Goal: Task Accomplishment & Management: Manage account settings

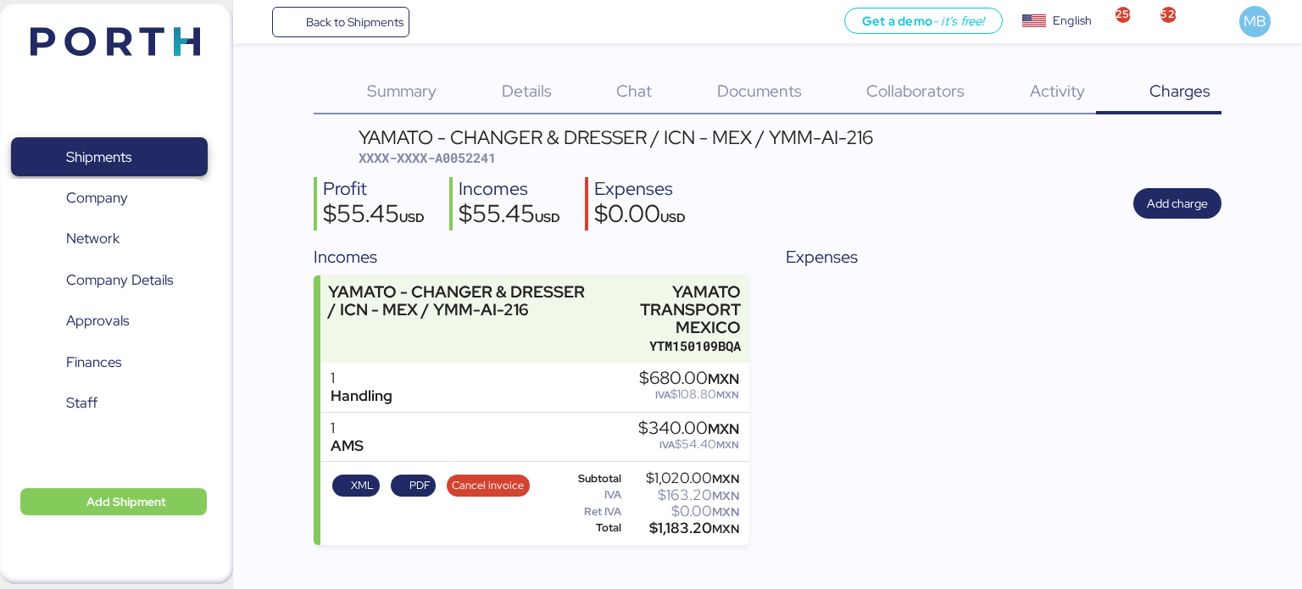
click at [137, 156] on span "Shipments" at bounding box center [109, 157] width 182 height 25
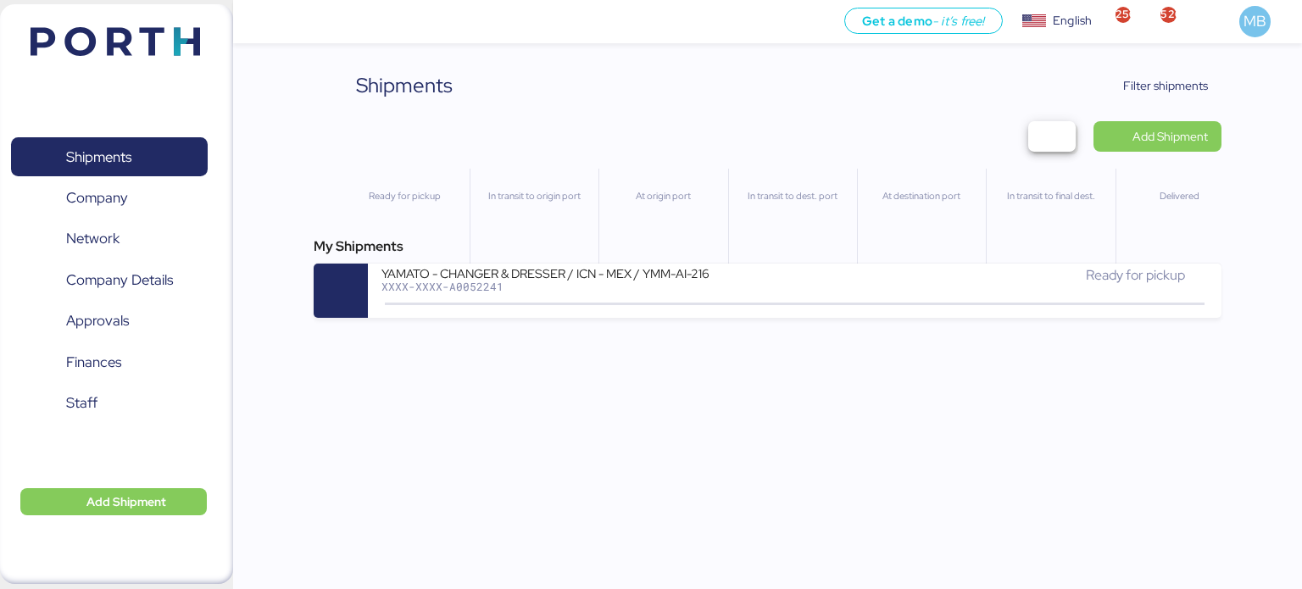
click at [1051, 138] on span "button" at bounding box center [1052, 137] width 20 height 24
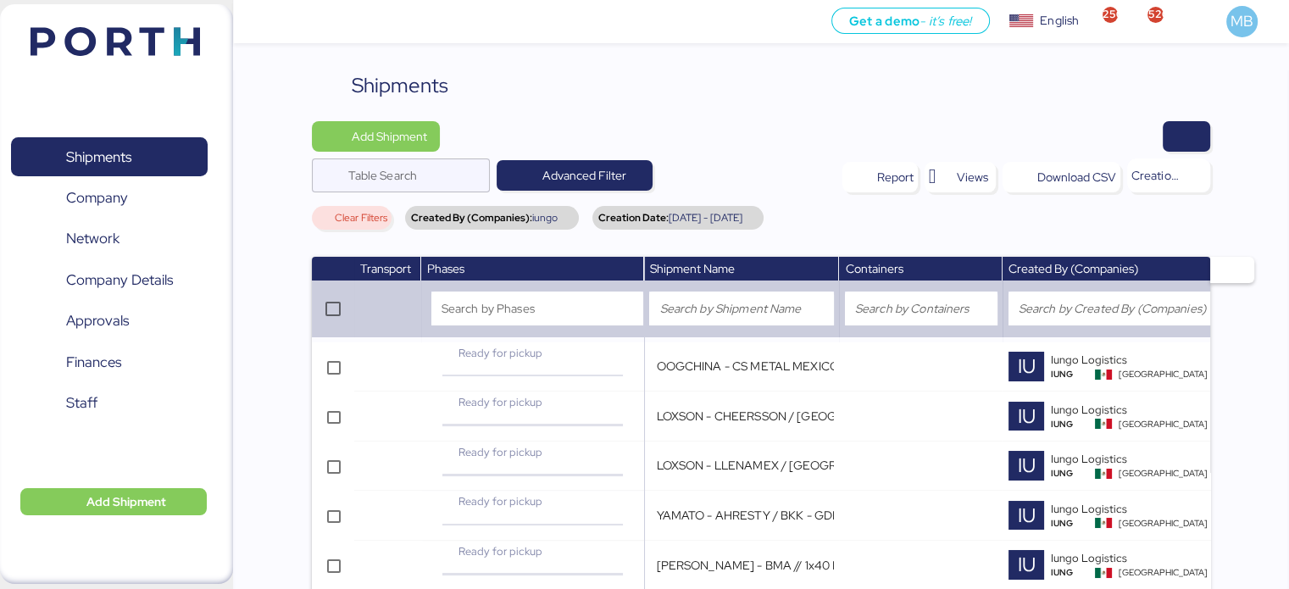
click at [1200, 131] on span "button" at bounding box center [1186, 136] width 47 height 31
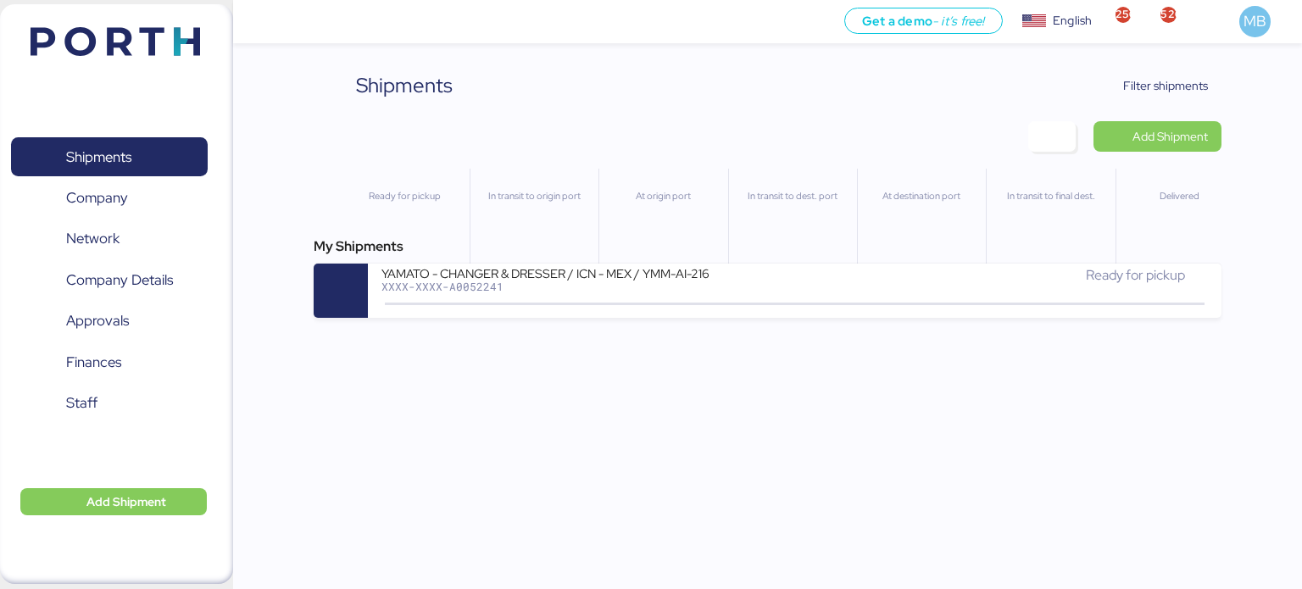
click at [1055, 132] on span "button" at bounding box center [1052, 137] width 20 height 24
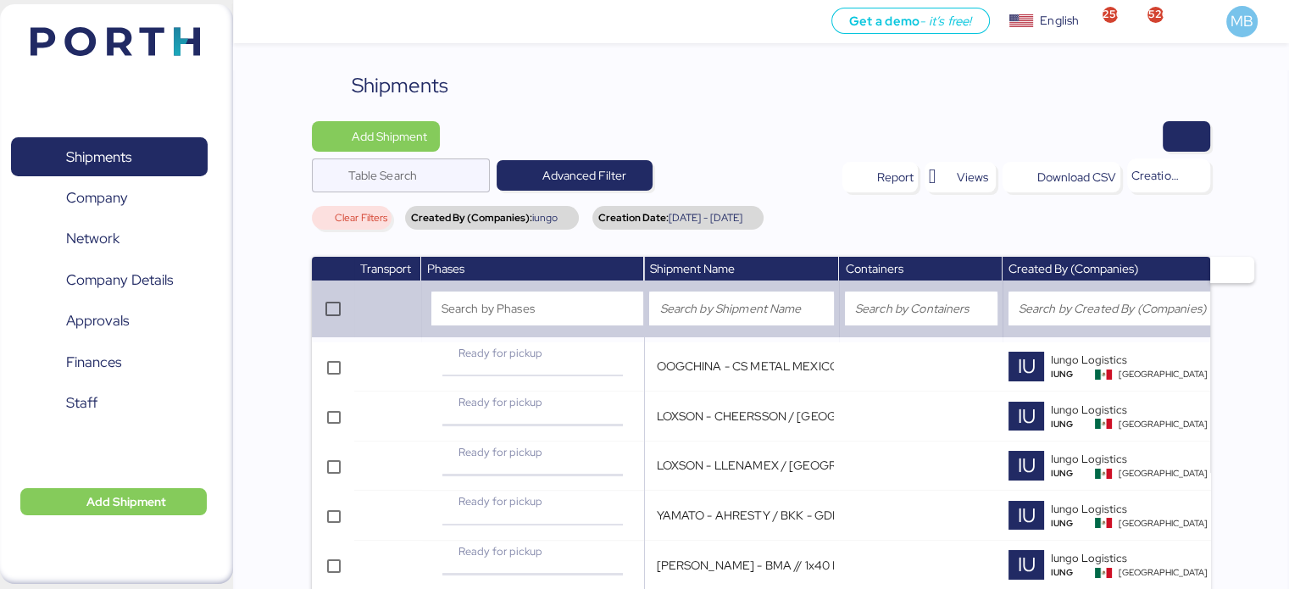
click at [1233, 274] on span "button" at bounding box center [1233, 269] width 18 height 19
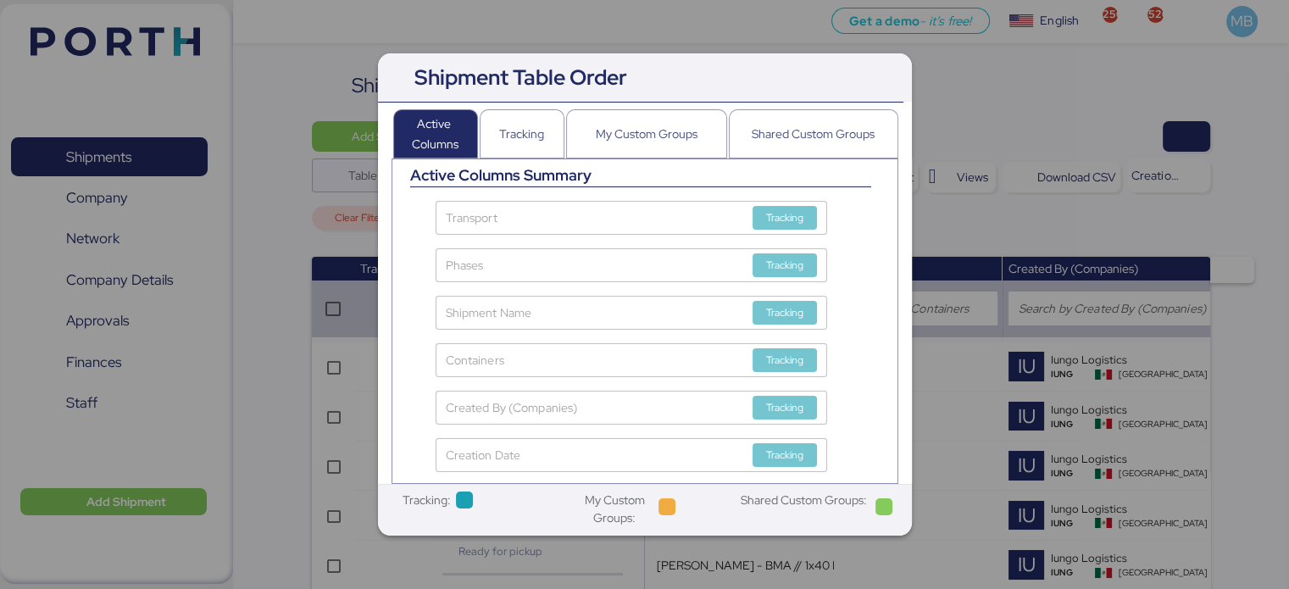
click at [1030, 214] on div at bounding box center [644, 294] width 1289 height 589
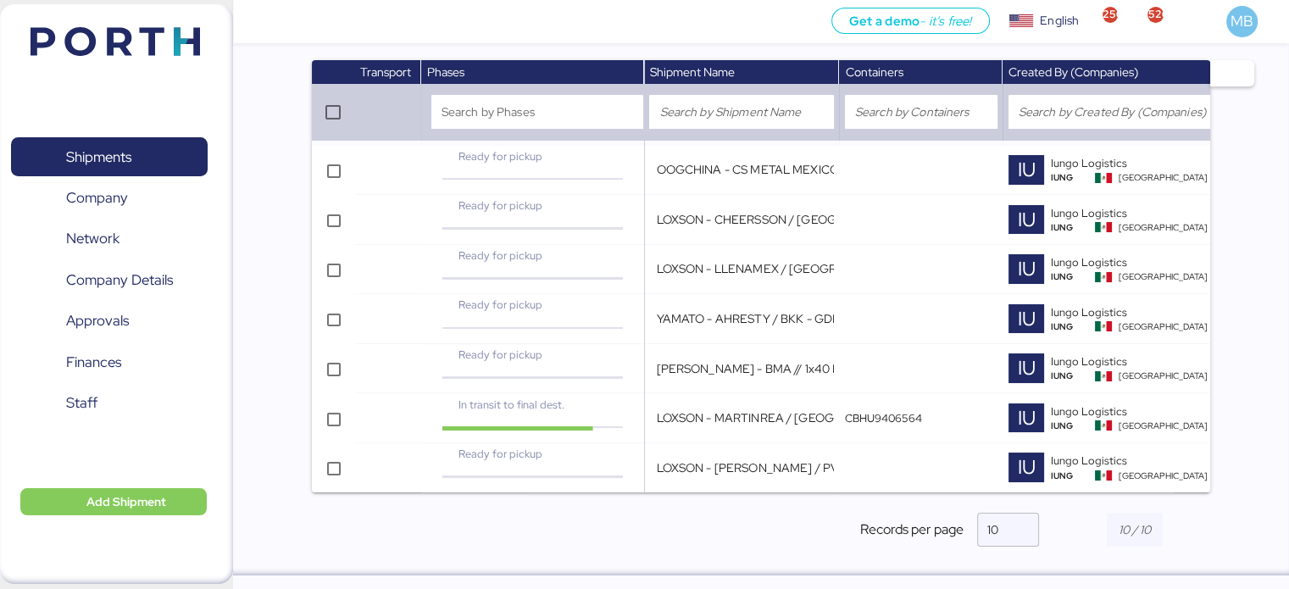
scroll to position [0, 227]
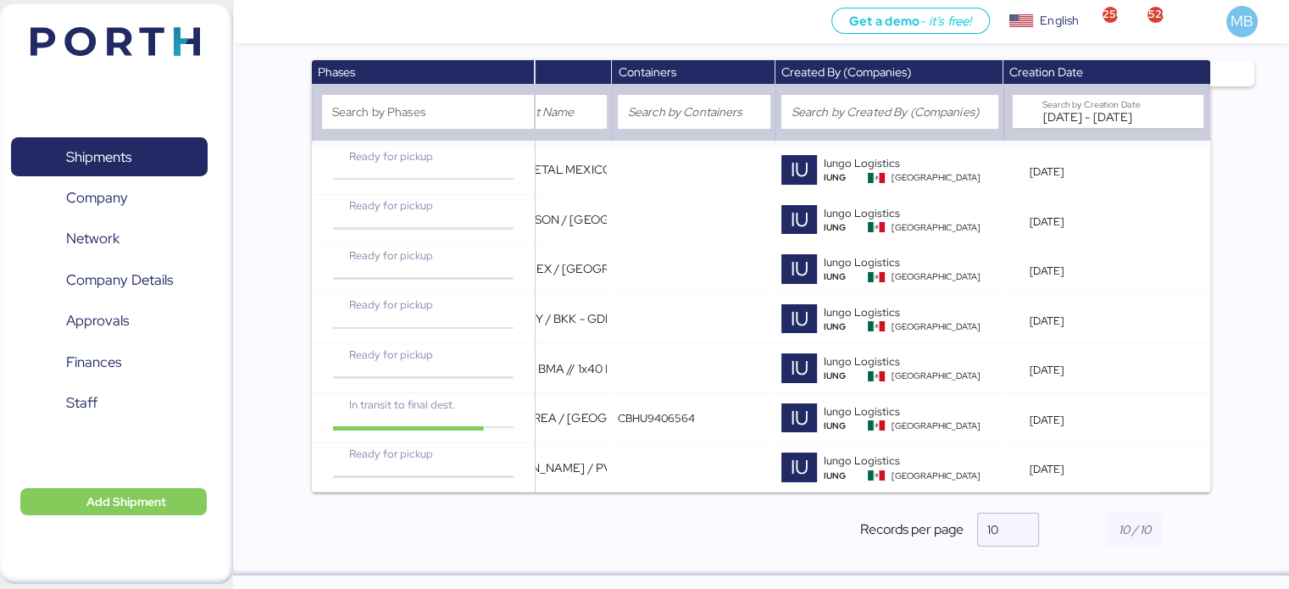
click at [1061, 97] on input "[DATE] - [DATE]" at bounding box center [1104, 112] width 122 height 34
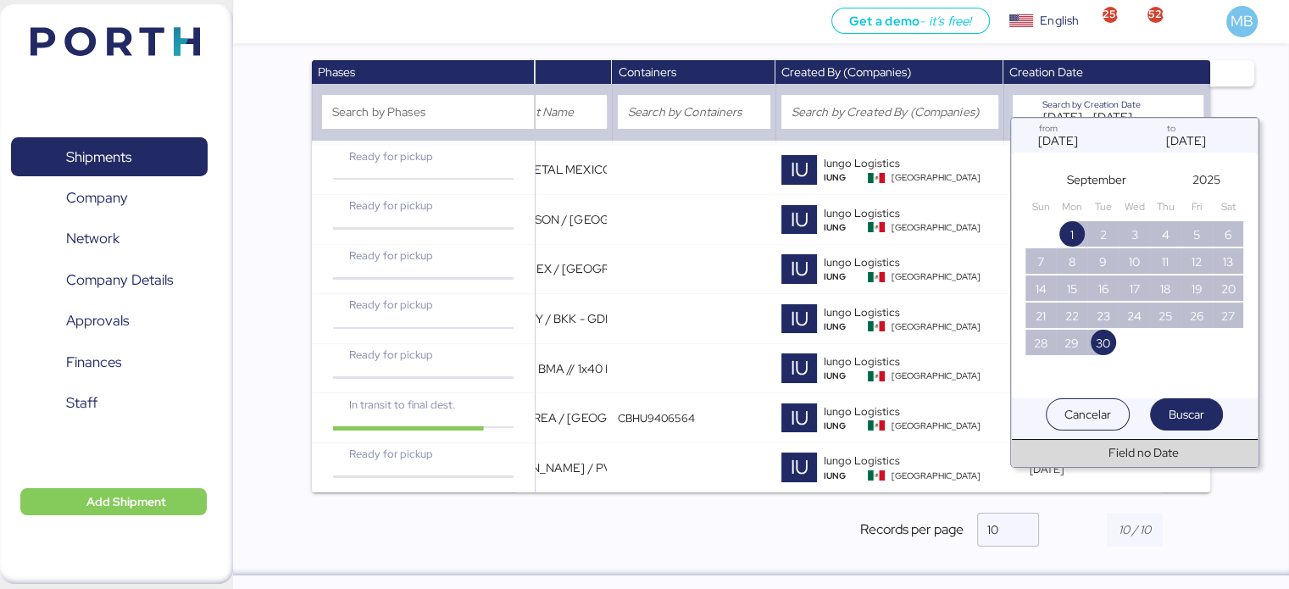
click at [1103, 175] on span "September" at bounding box center [1096, 180] width 59 height 20
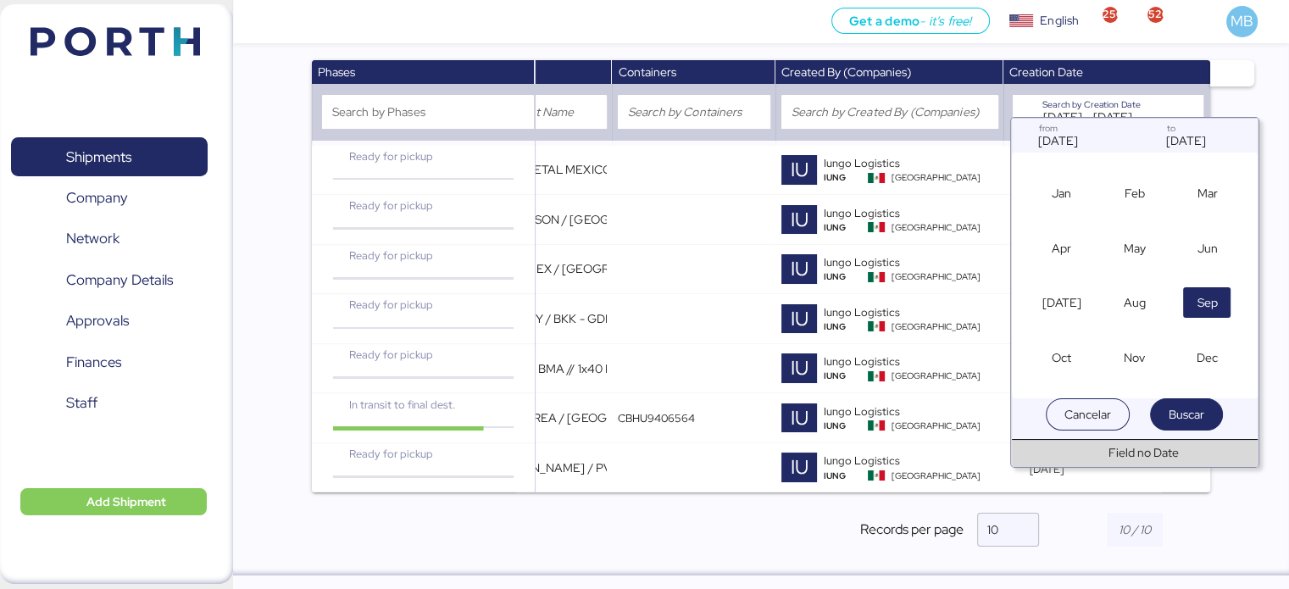
click at [1069, 361] on span "Oct" at bounding box center [1061, 358] width 19 height 20
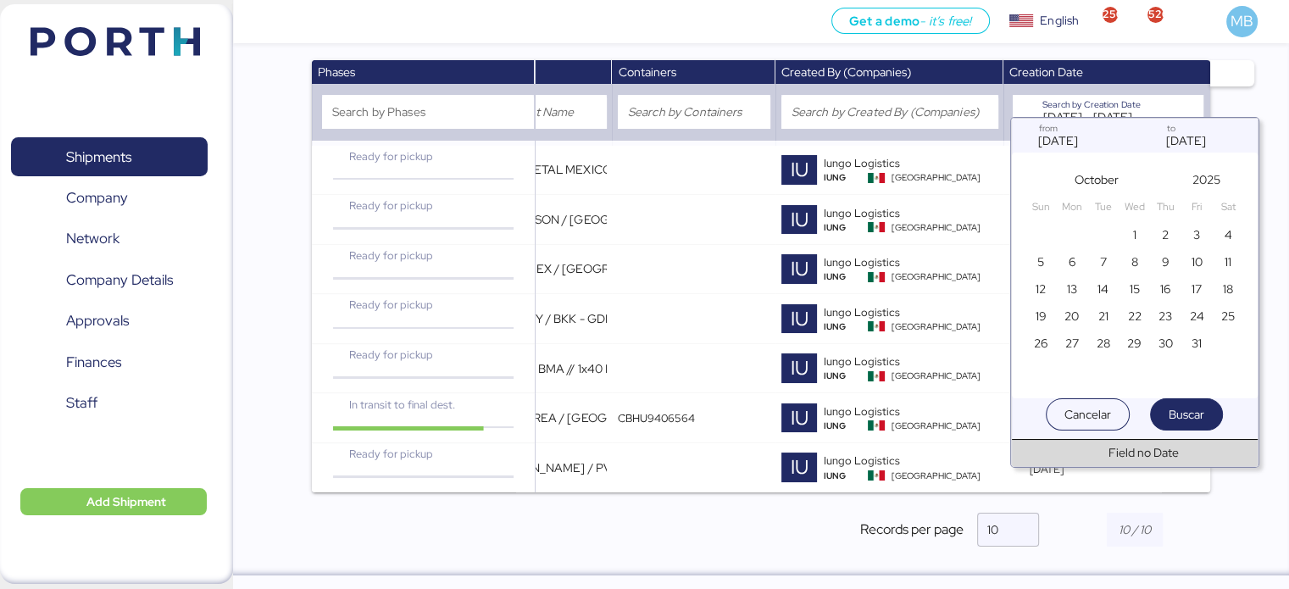
click at [1139, 232] on span "1" at bounding box center [1134, 235] width 19 height 20
click at [1188, 340] on span "31" at bounding box center [1197, 343] width 19 height 20
type input "[DATE]"
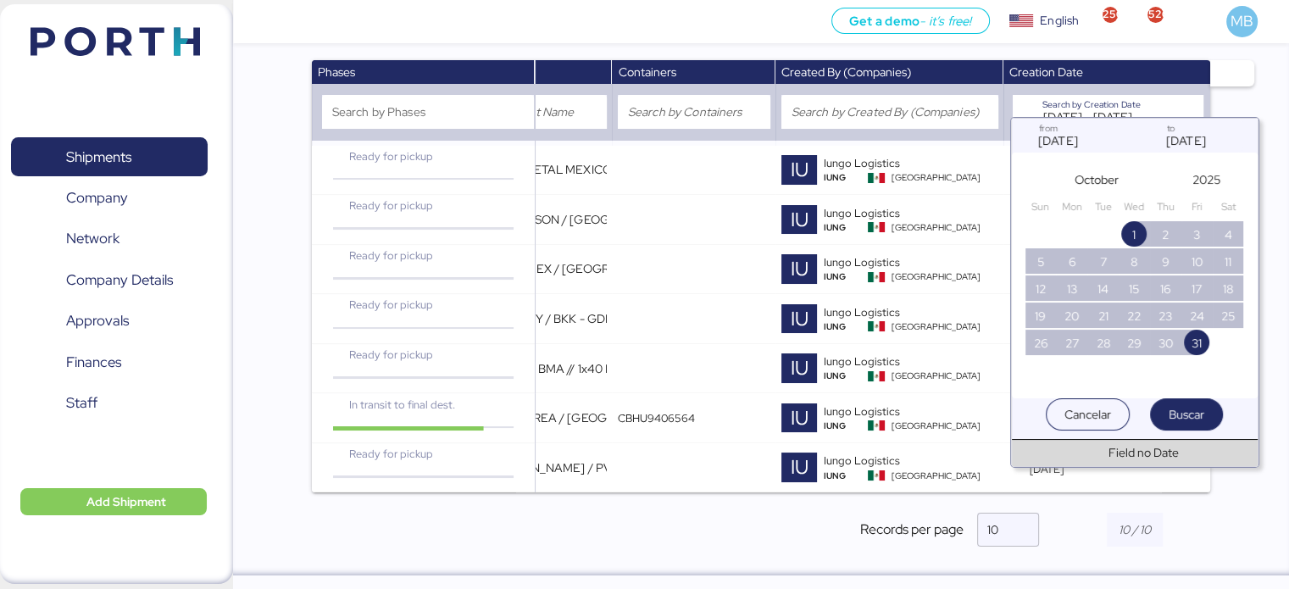
click at [1181, 415] on span "Buscar" at bounding box center [1187, 414] width 36 height 20
type input "[DATE] - [DATE]"
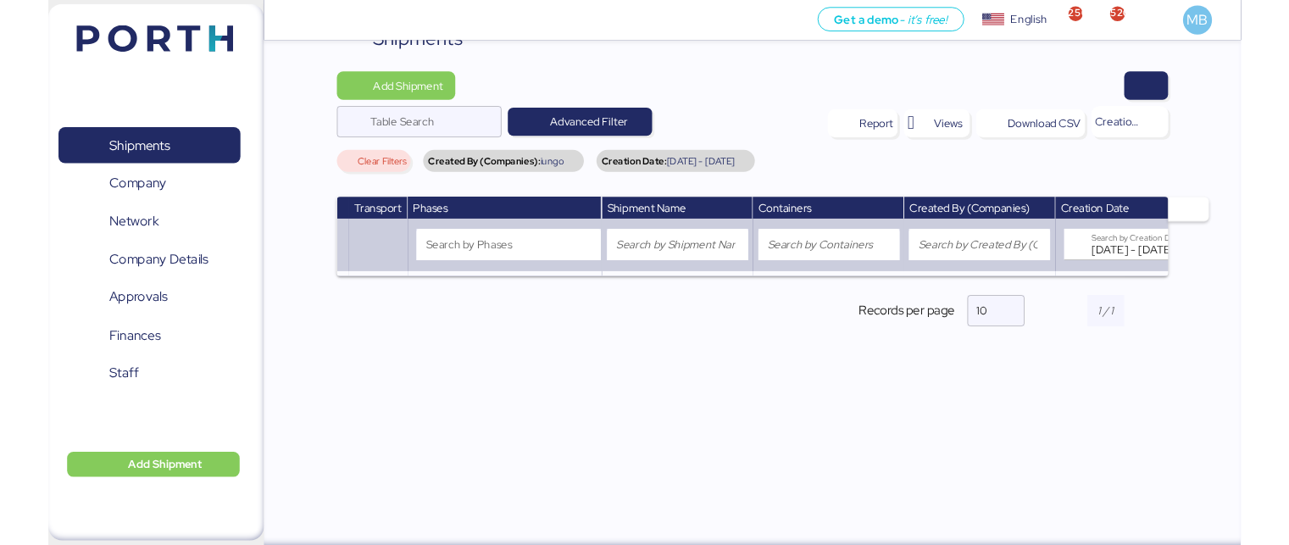
scroll to position [56, 0]
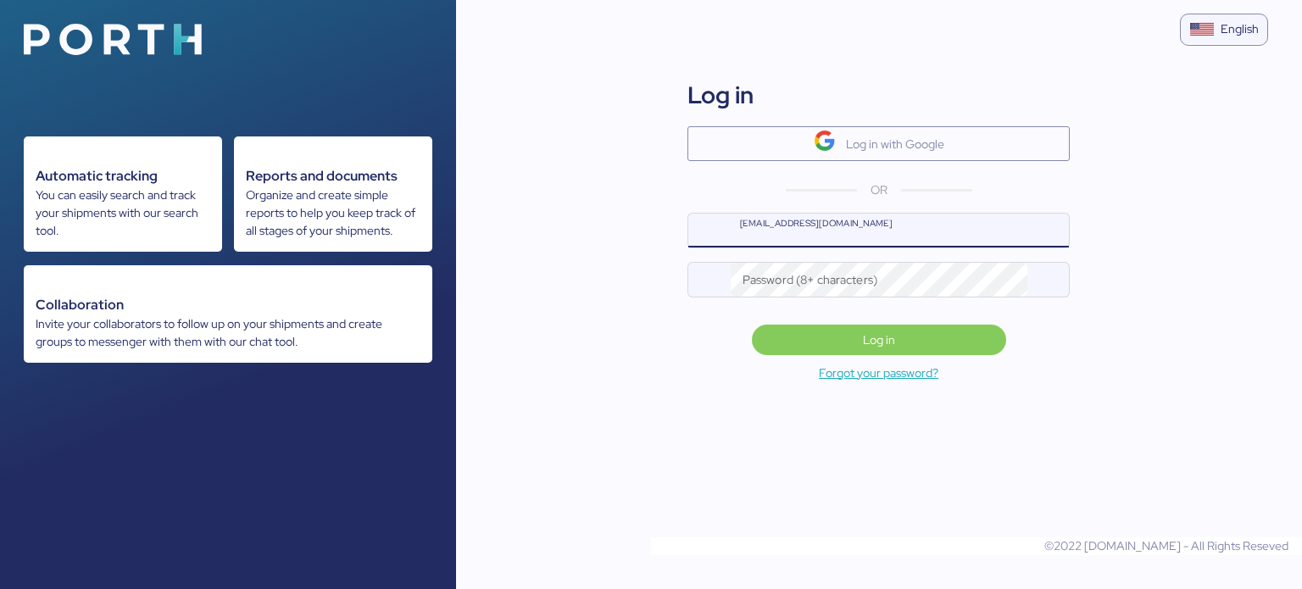
click at [819, 225] on input "name@company.com" at bounding box center [900, 231] width 339 height 34
type input "miguel@iungo.mx"
click at [873, 335] on span "Log in" at bounding box center [879, 340] width 32 height 20
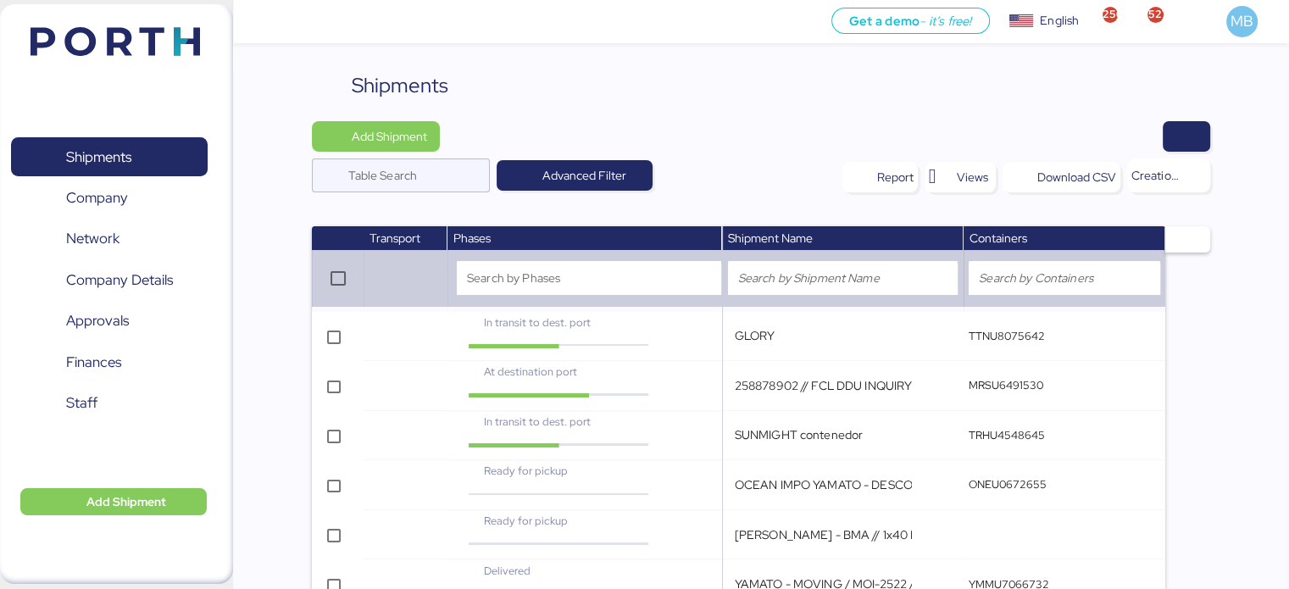
click at [145, 292] on span "Company Details" at bounding box center [119, 280] width 107 height 25
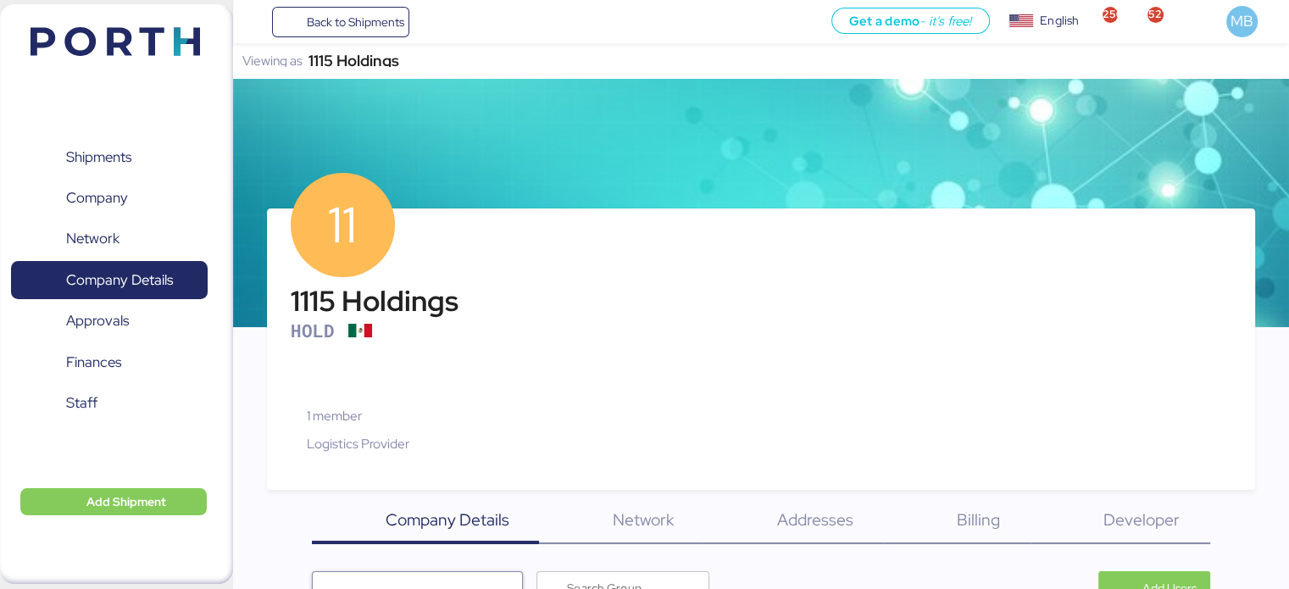
click at [383, 25] on span "Back to Shipments" at bounding box center [354, 22] width 97 height 20
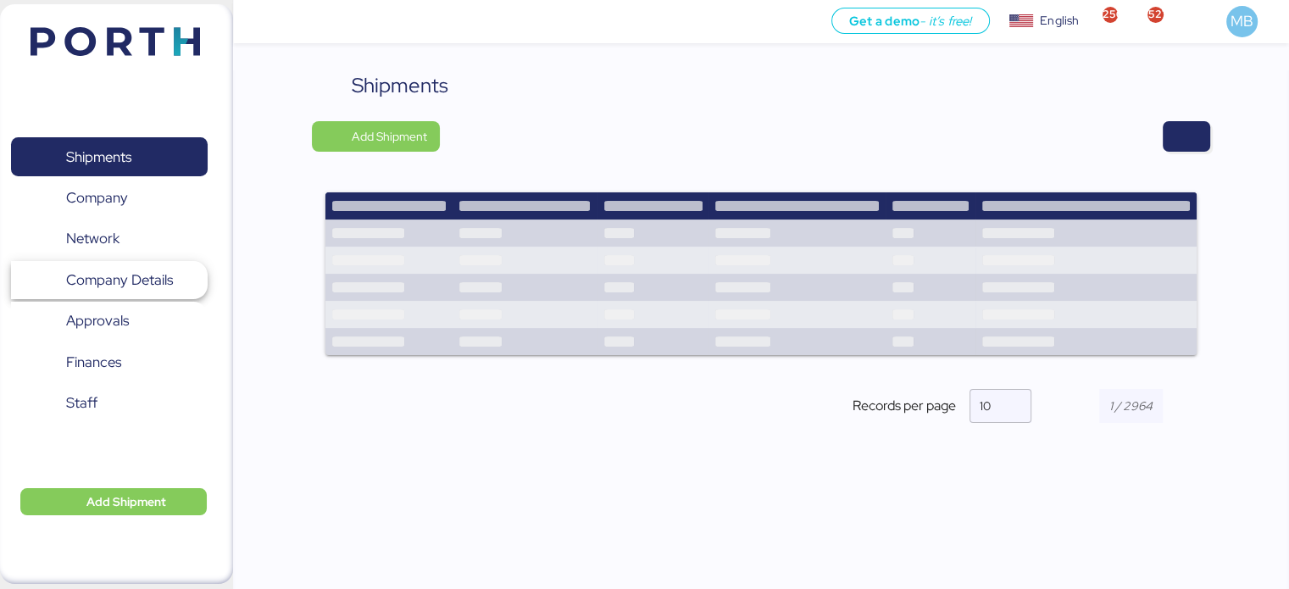
click at [148, 273] on span "Company Details" at bounding box center [119, 280] width 107 height 25
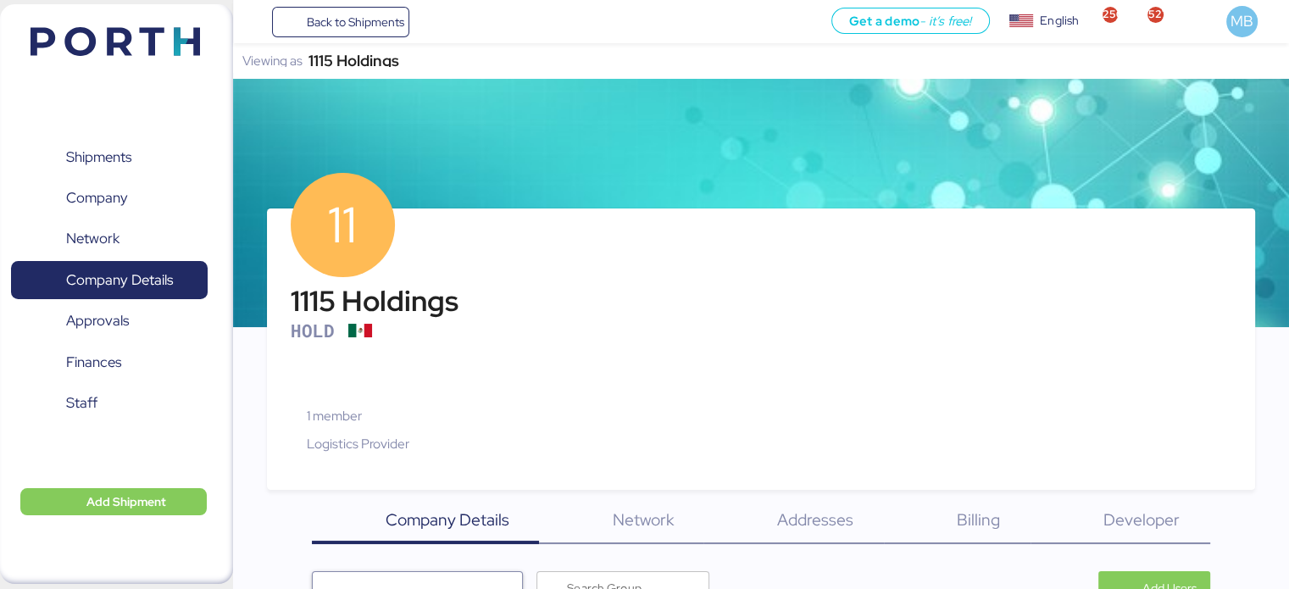
click at [352, 64] on div "1115 Holdings" at bounding box center [354, 61] width 91 height 12
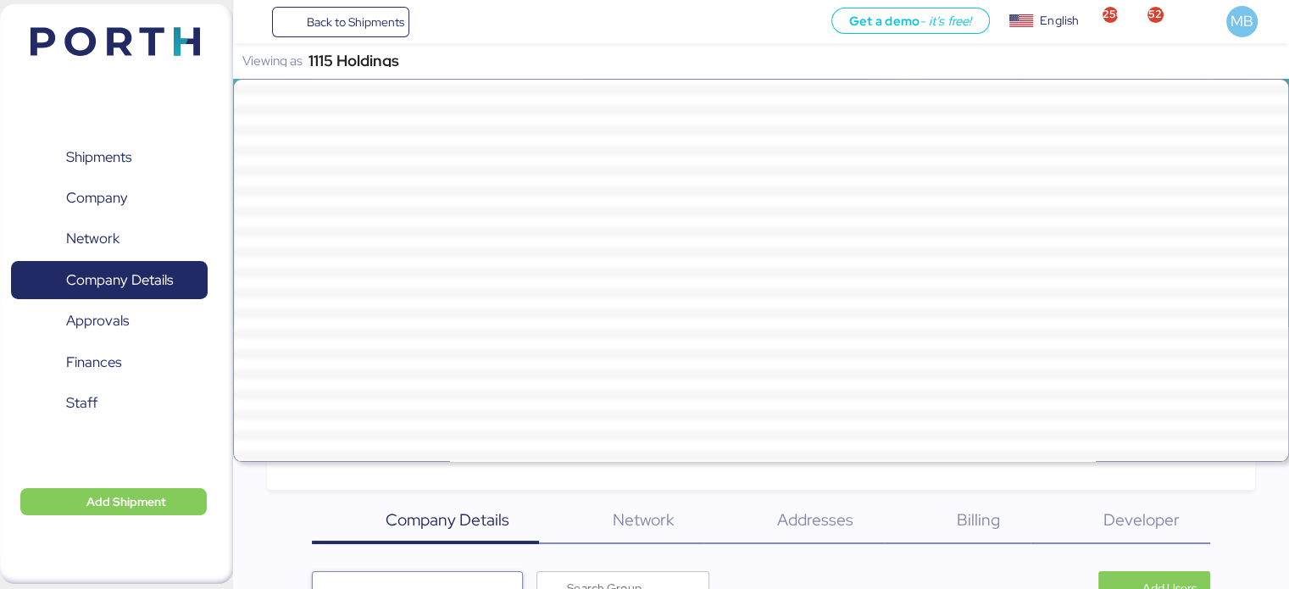
scroll to position [46800, 0]
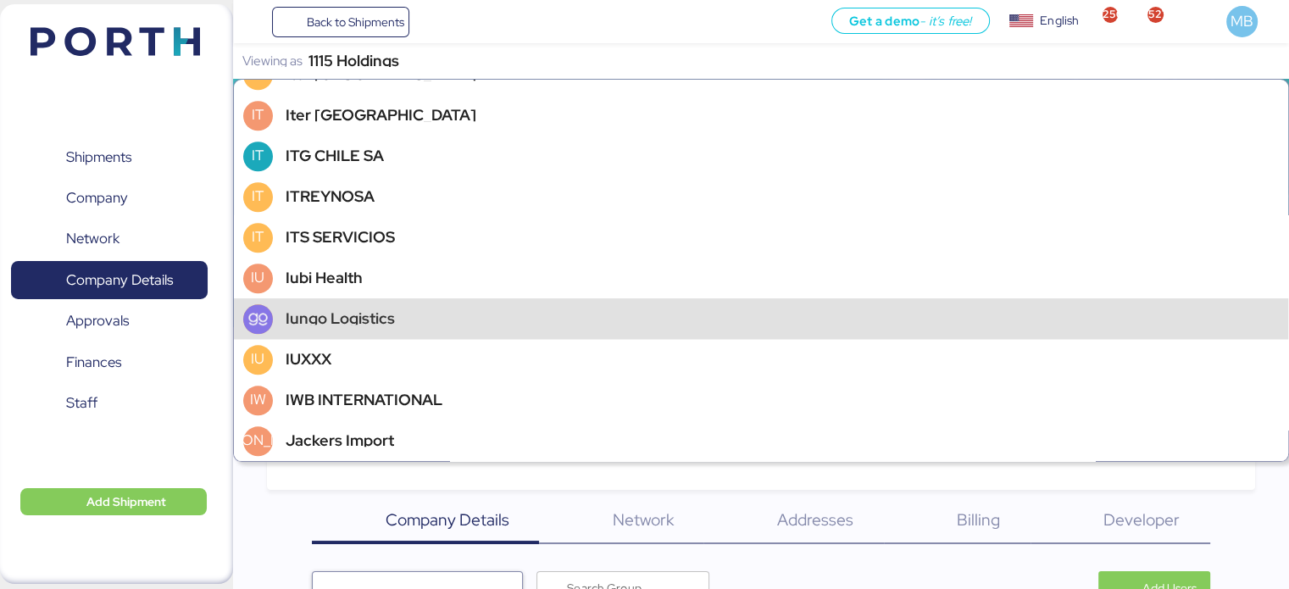
click at [394, 328] on div "Iungo Logistics" at bounding box center [761, 318] width 1055 height 41
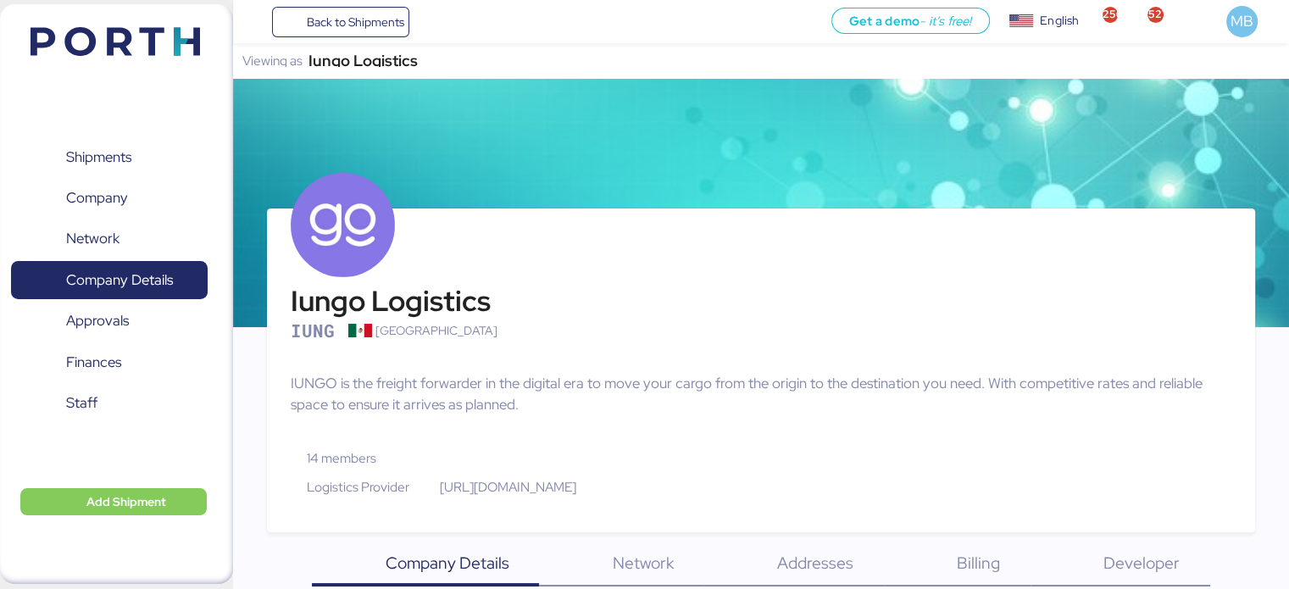
click at [137, 162] on span "Shipments" at bounding box center [109, 157] width 182 height 25
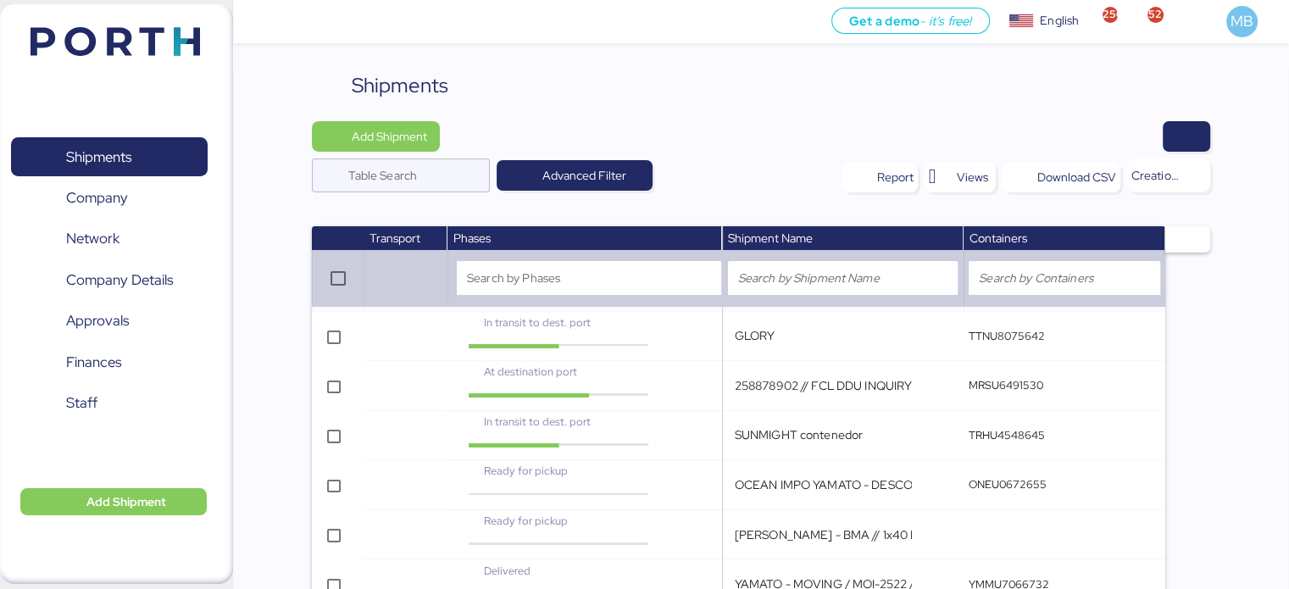
click at [1207, 227] on span "button" at bounding box center [1188, 239] width 45 height 26
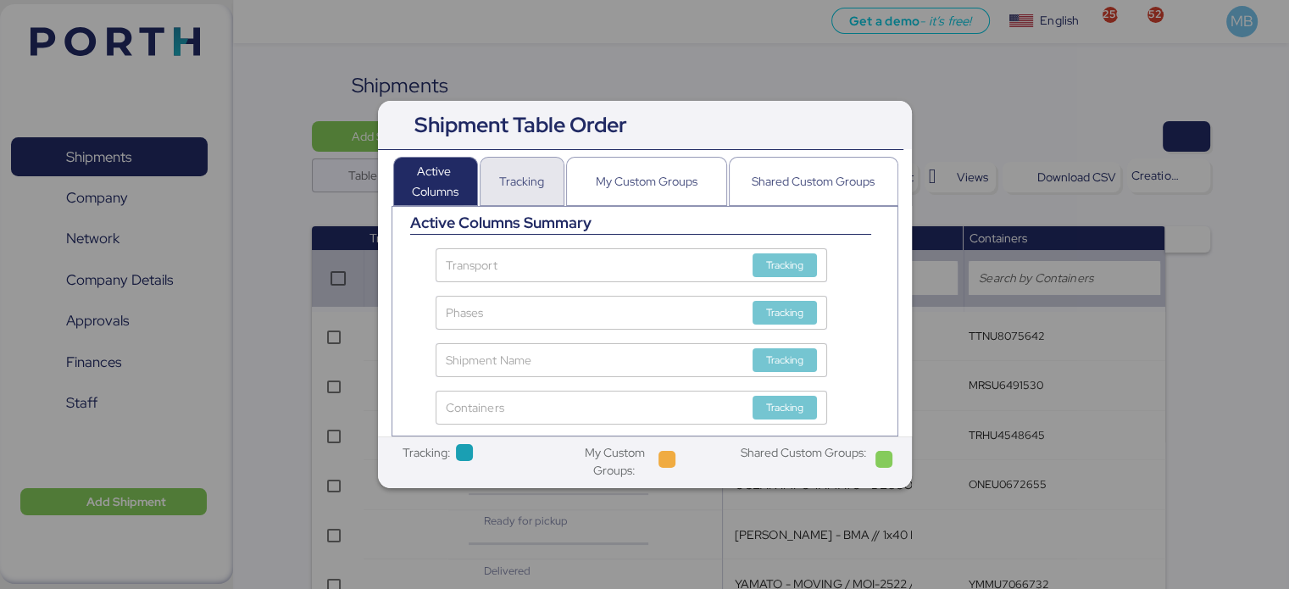
click at [522, 177] on div "Tracking" at bounding box center [521, 181] width 45 height 20
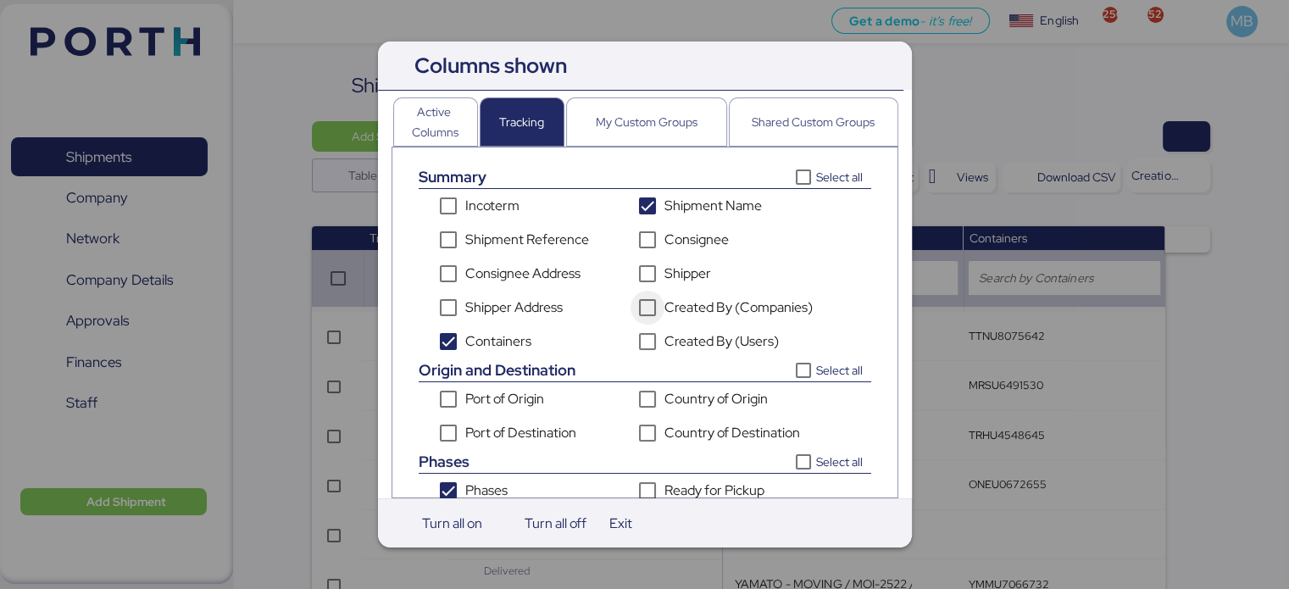
click at [654, 308] on icon "Created By (Companies)" at bounding box center [648, 308] width 14 height 14
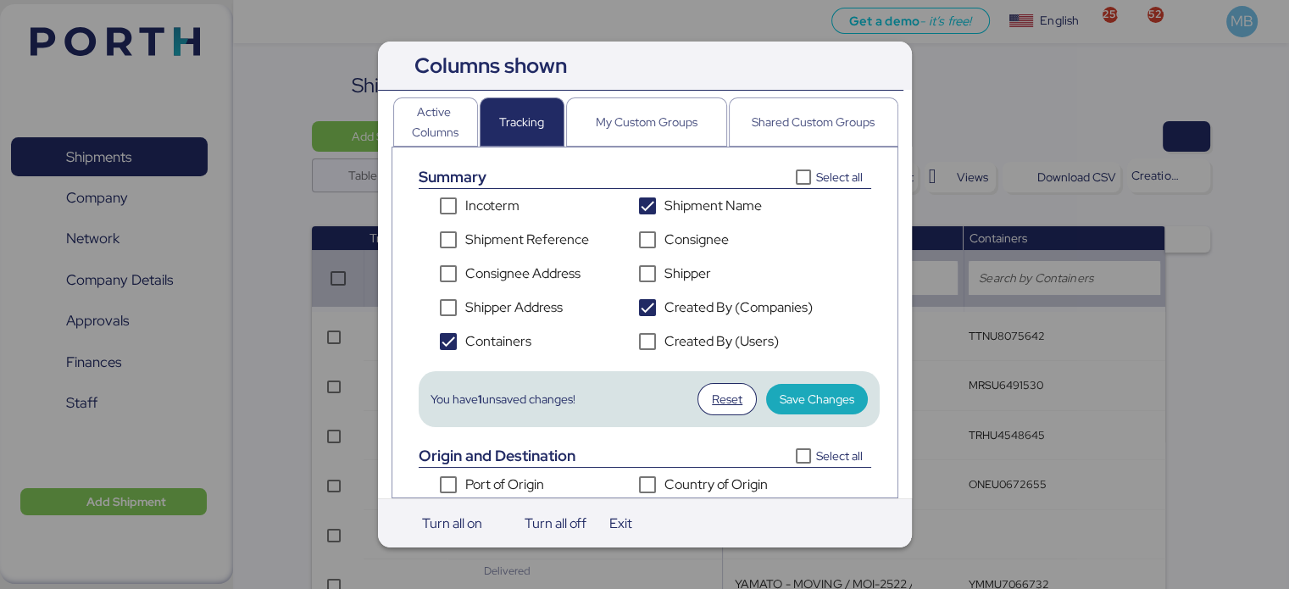
click at [816, 396] on span "Save Changes" at bounding box center [817, 399] width 75 height 20
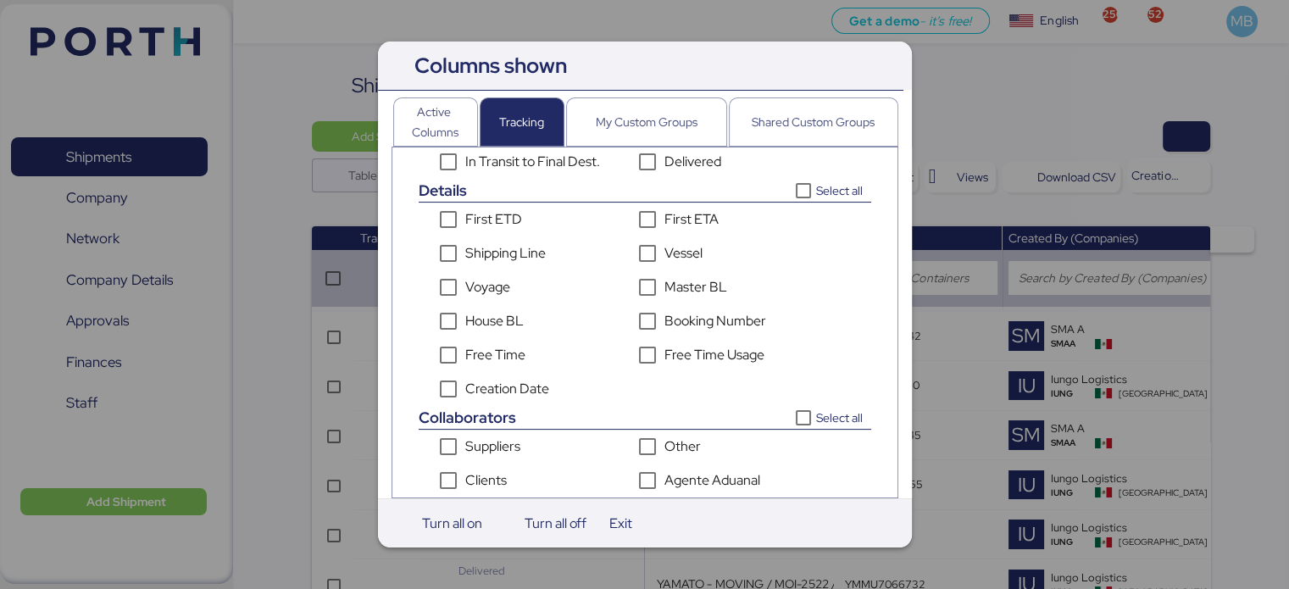
scroll to position [482, 0]
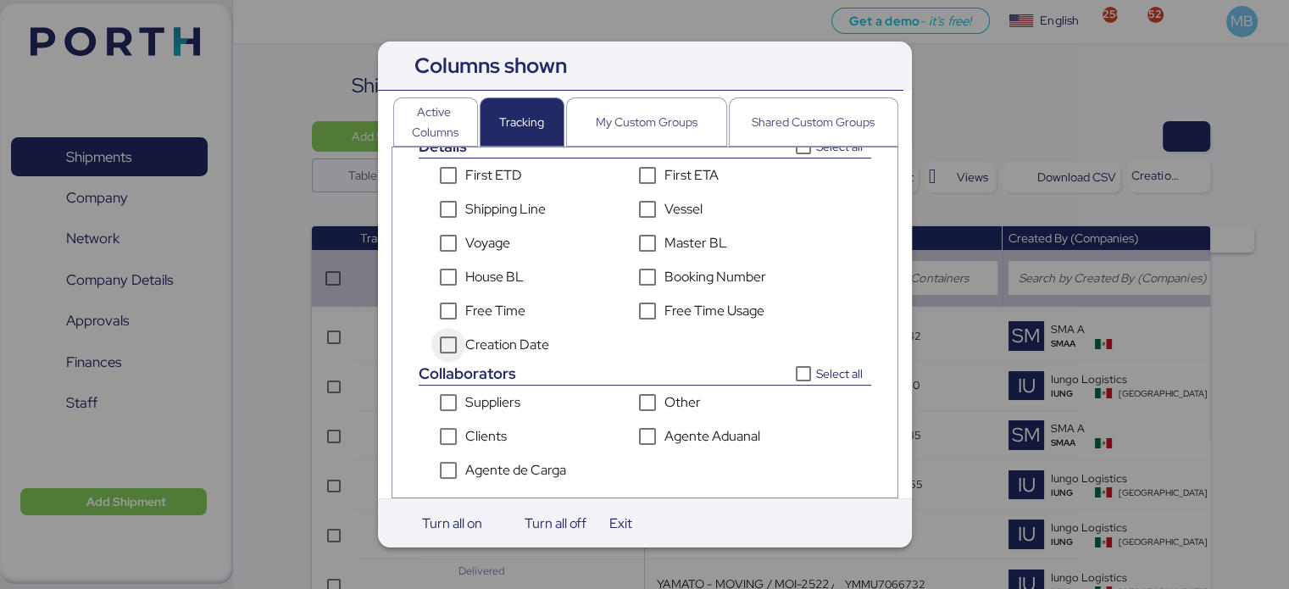
click at [447, 341] on icon "Creation Date" at bounding box center [449, 345] width 12 height 8
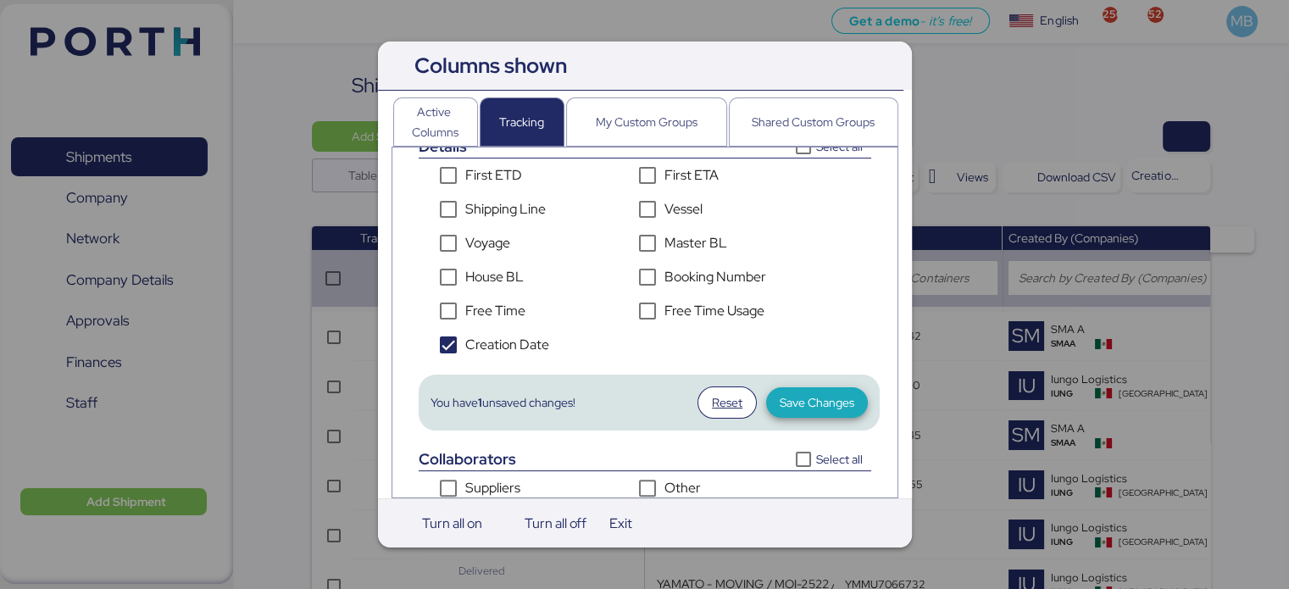
click at [801, 393] on span "Save Changes" at bounding box center [817, 403] width 75 height 20
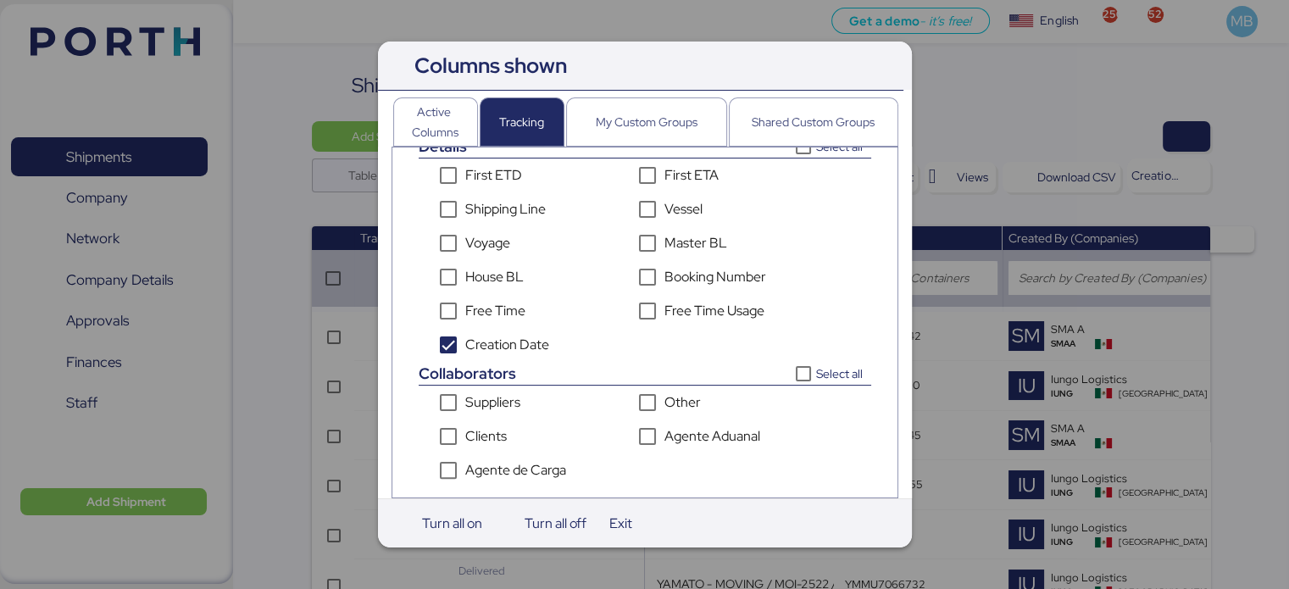
click at [1083, 98] on div at bounding box center [644, 294] width 1289 height 589
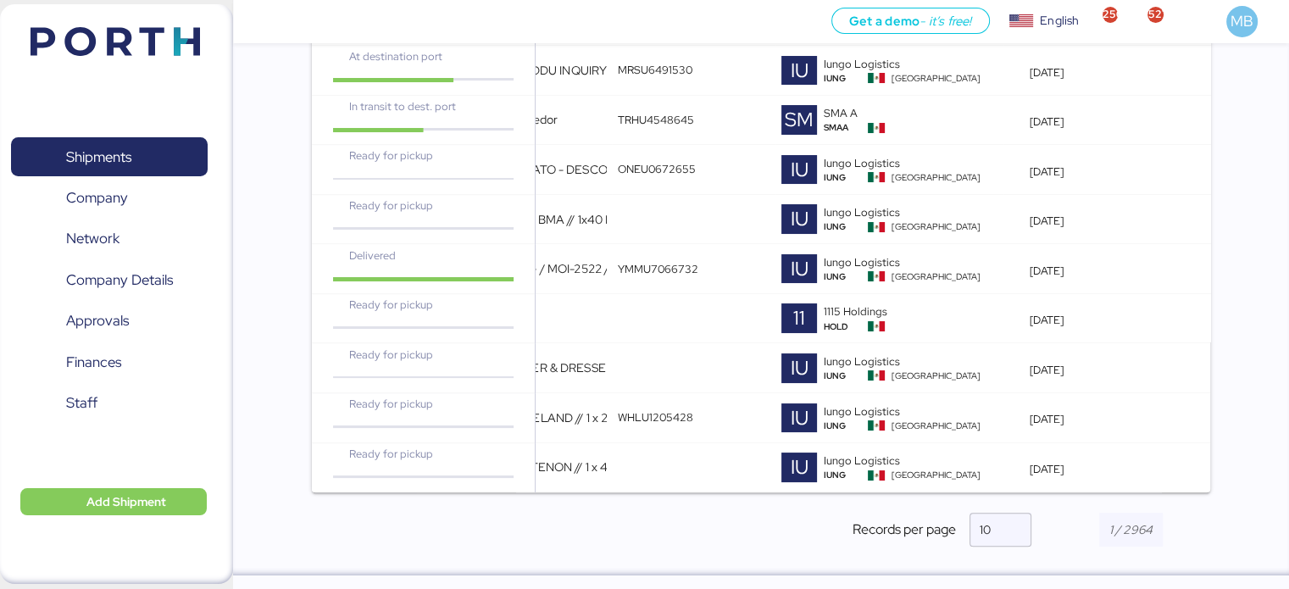
scroll to position [0, 0]
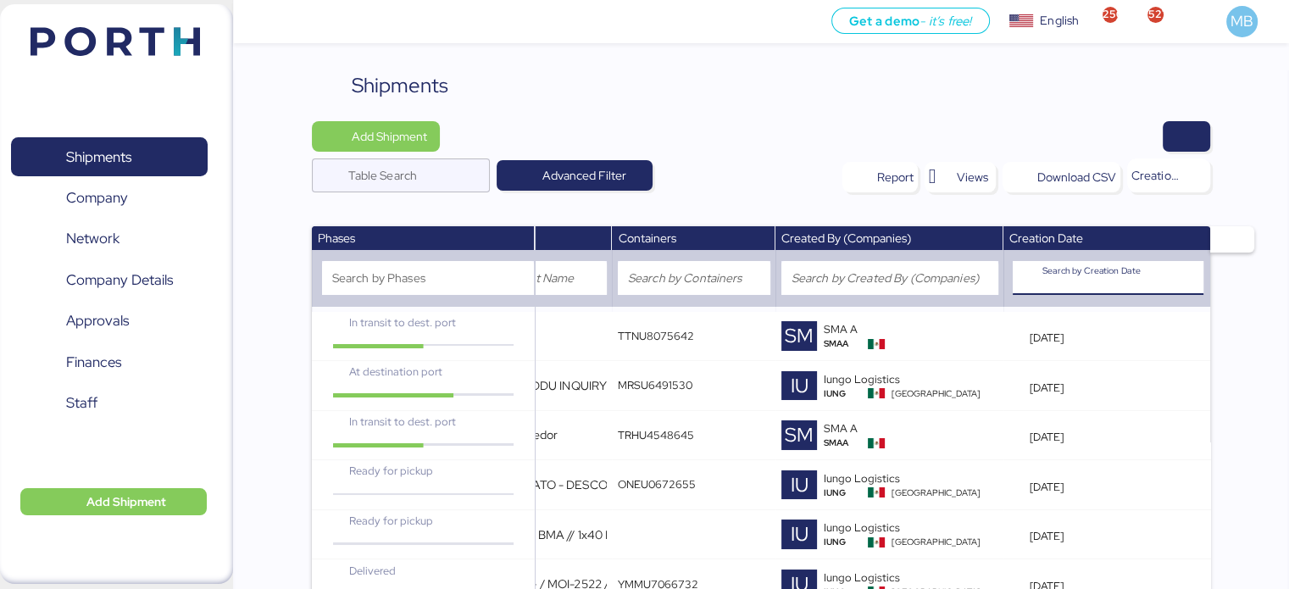
click at [1100, 285] on input "Search by Creation Date" at bounding box center [1123, 278] width 161 height 34
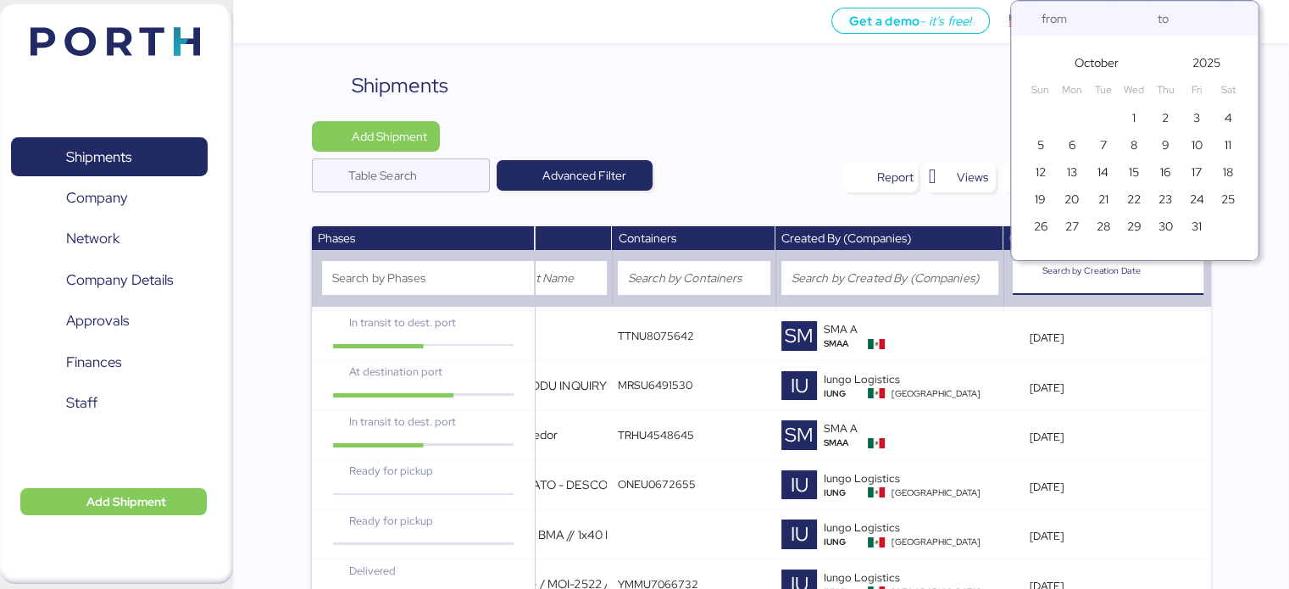
click at [1138, 114] on span "1" at bounding box center [1134, 118] width 19 height 20
click at [1193, 225] on span "31" at bounding box center [1197, 226] width 10 height 20
type input "[DATE]"
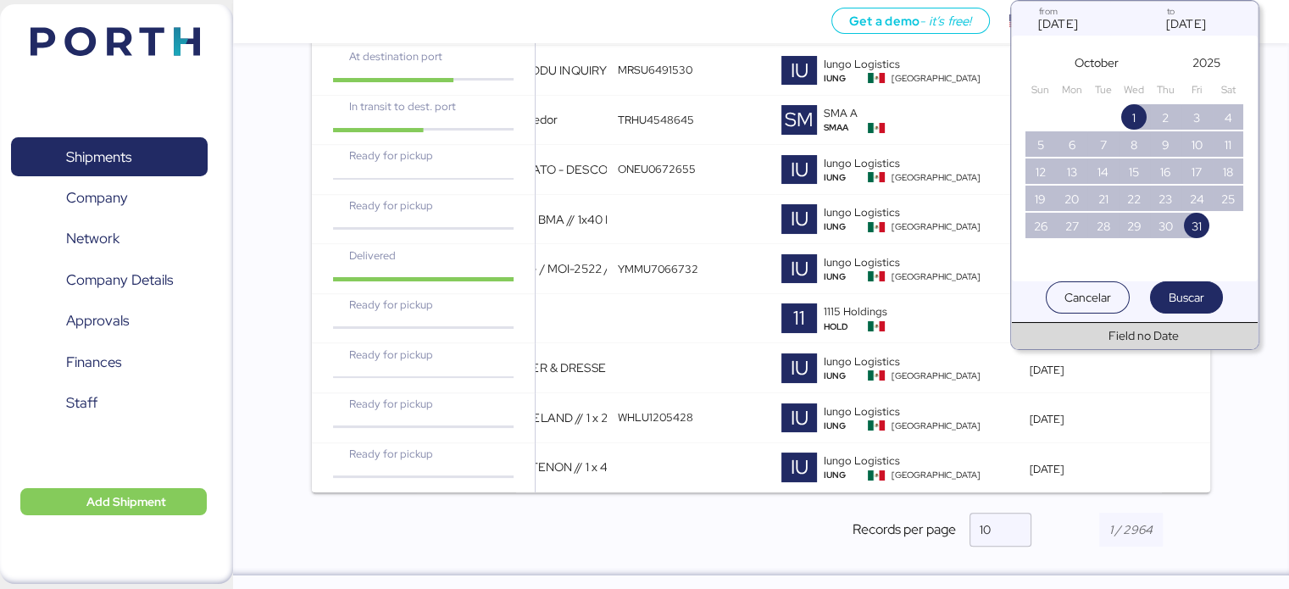
click at [1183, 286] on span "Buscar" at bounding box center [1187, 298] width 36 height 24
type input "[DATE] - [DATE]"
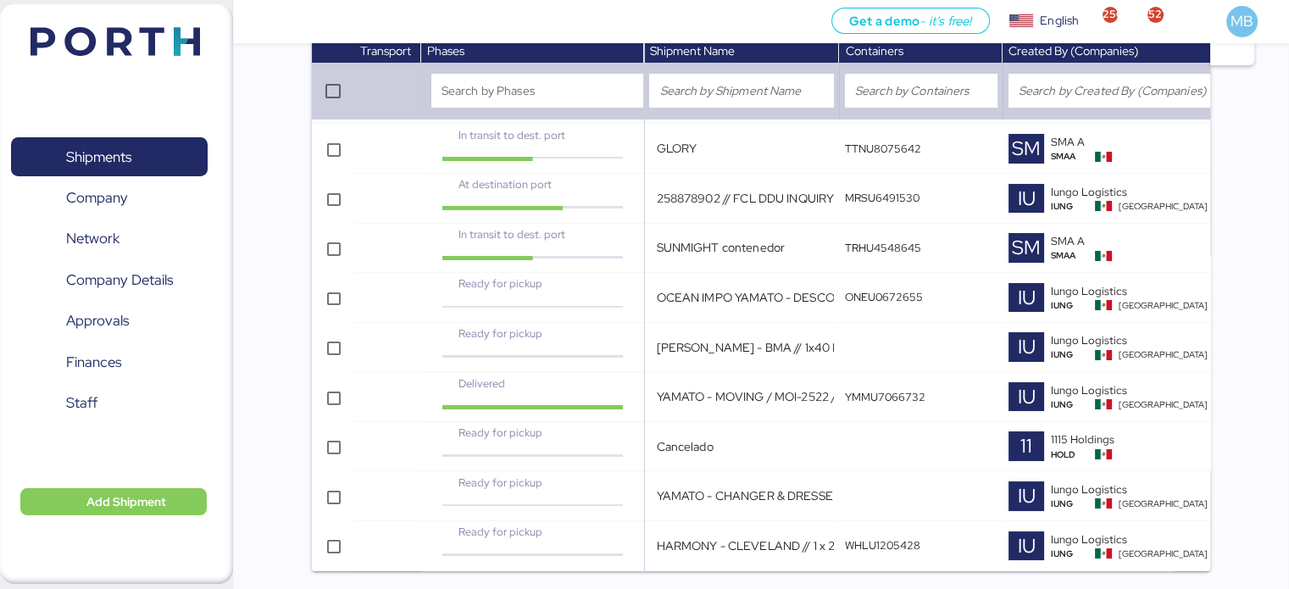
scroll to position [241, 0]
